Goal: Navigation & Orientation: Find specific page/section

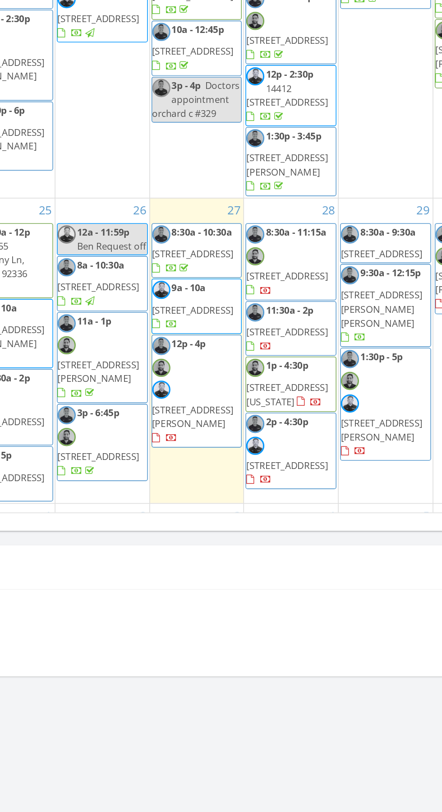
scroll to position [850, 0]
